Goal: Task Accomplishment & Management: Manage account settings

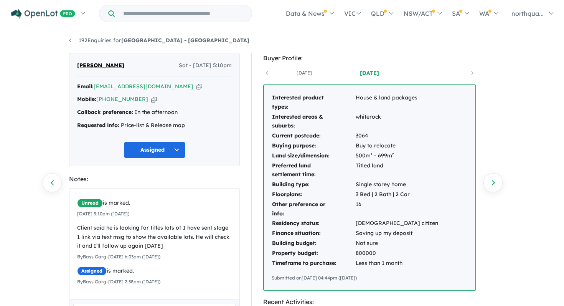
click at [151, 100] on icon "button" at bounding box center [154, 99] width 6 height 8
click at [196, 85] on icon "button" at bounding box center [199, 86] width 6 height 8
click at [54, 178] on link "Previous enquiry" at bounding box center [52, 182] width 19 height 19
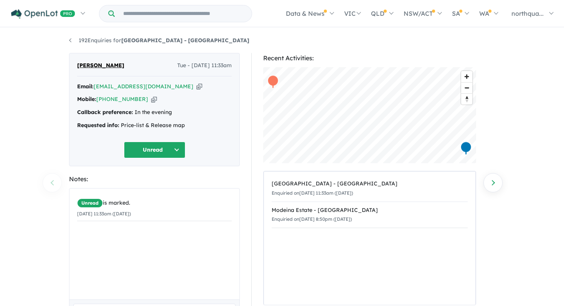
click at [164, 153] on button "Unread" at bounding box center [154, 150] width 61 height 16
click at [163, 184] on button "Assigned" at bounding box center [157, 186] width 67 height 18
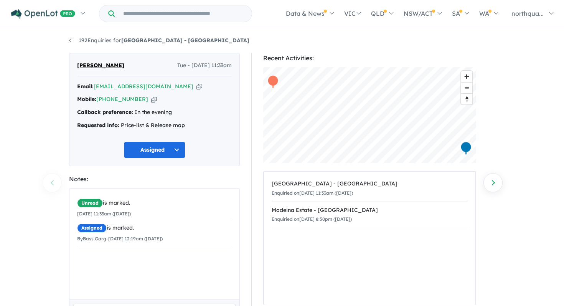
click at [196, 90] on icon "button" at bounding box center [199, 86] width 6 height 8
click at [174, 148] on button "Assigned" at bounding box center [154, 150] width 61 height 16
click at [499, 183] on link "Next enquiry" at bounding box center [492, 182] width 19 height 19
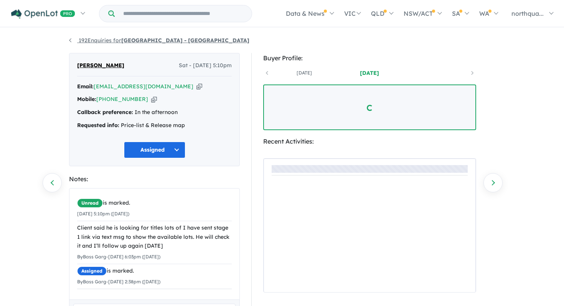
click at [71, 41] on link "192 Enquiries for Nth Qtr Estate - Newborough" at bounding box center [159, 40] width 180 height 7
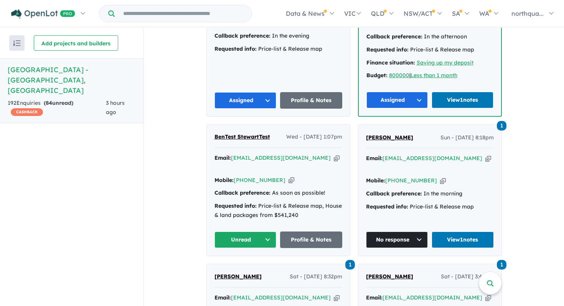
scroll to position [407, 0]
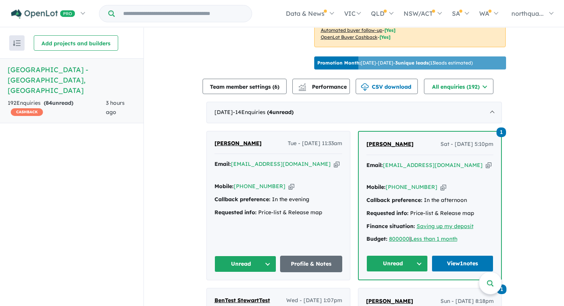
scroll to position [242, 0]
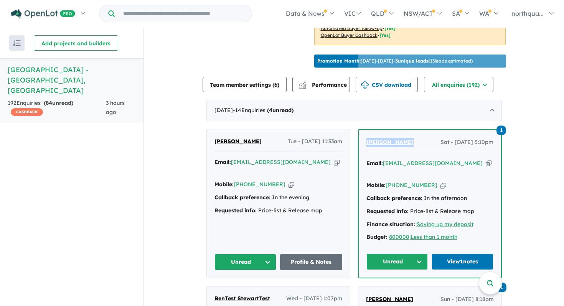
drag, startPoint x: 411, startPoint y: 138, endPoint x: 361, endPoint y: 138, distance: 49.5
click at [361, 138] on div "1 Jagath Herath Sat - 27/09/2025, 5:10pm Email: jagath@yourfinancialgoals.com.a…" at bounding box center [430, 204] width 142 height 148
copy span "[PERSON_NAME]"
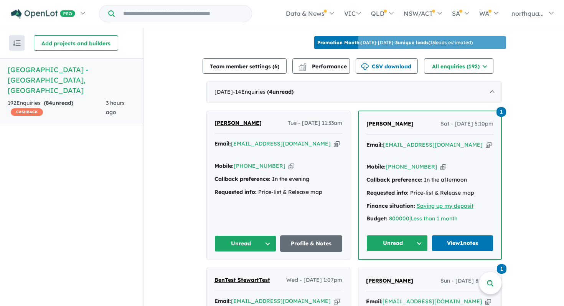
scroll to position [261, 0]
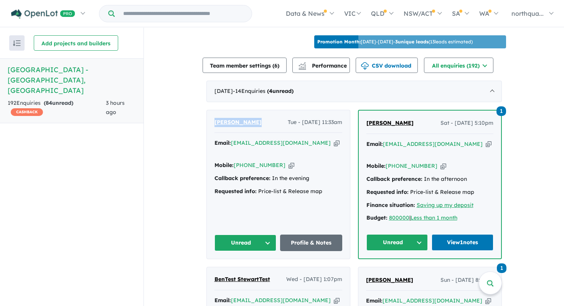
drag, startPoint x: 256, startPoint y: 119, endPoint x: 210, endPoint y: 122, distance: 46.5
click at [210, 122] on div "[PERSON_NAME] Tue - [DATE] 11:33am Email: [EMAIL_ADDRESS][DOMAIN_NAME] Copied! …" at bounding box center [278, 184] width 143 height 149
copy span "[PERSON_NAME]"
